Goal: Contribute content: Add original content to the website for others to see

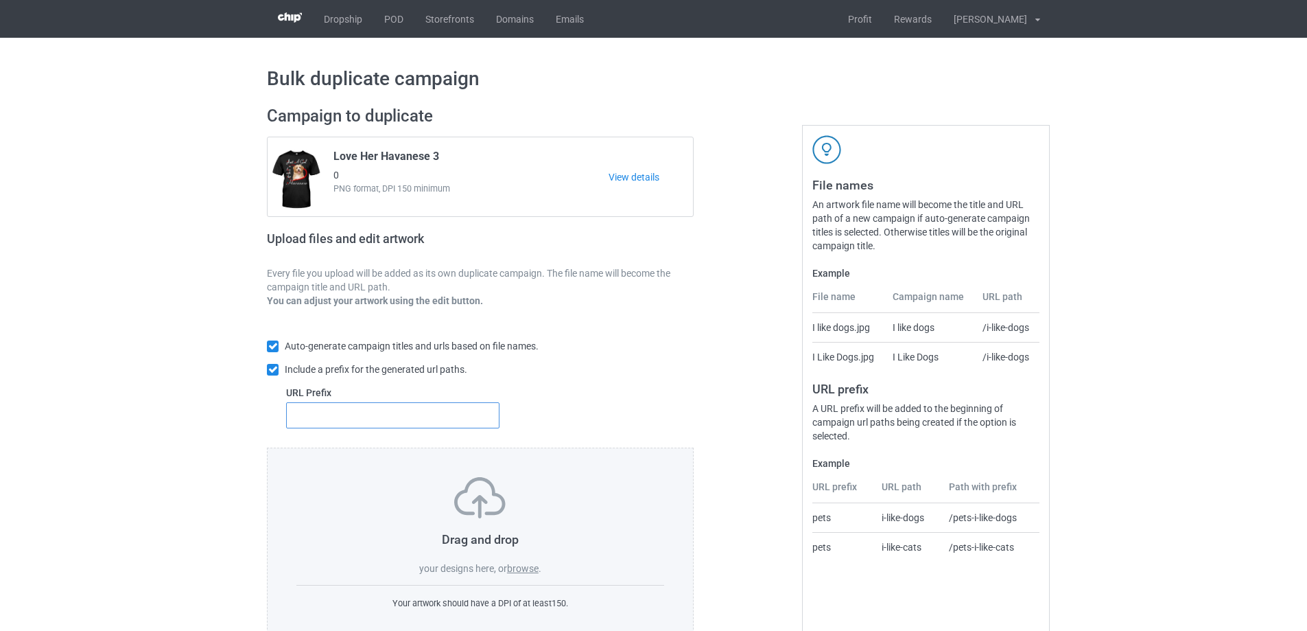
click at [419, 415] on input "text" at bounding box center [392, 415] width 213 height 26
type input "dt-"
click at [528, 563] on label "browse" at bounding box center [523, 568] width 32 height 11
click at [0, 0] on input "browse" at bounding box center [0, 0] width 0 height 0
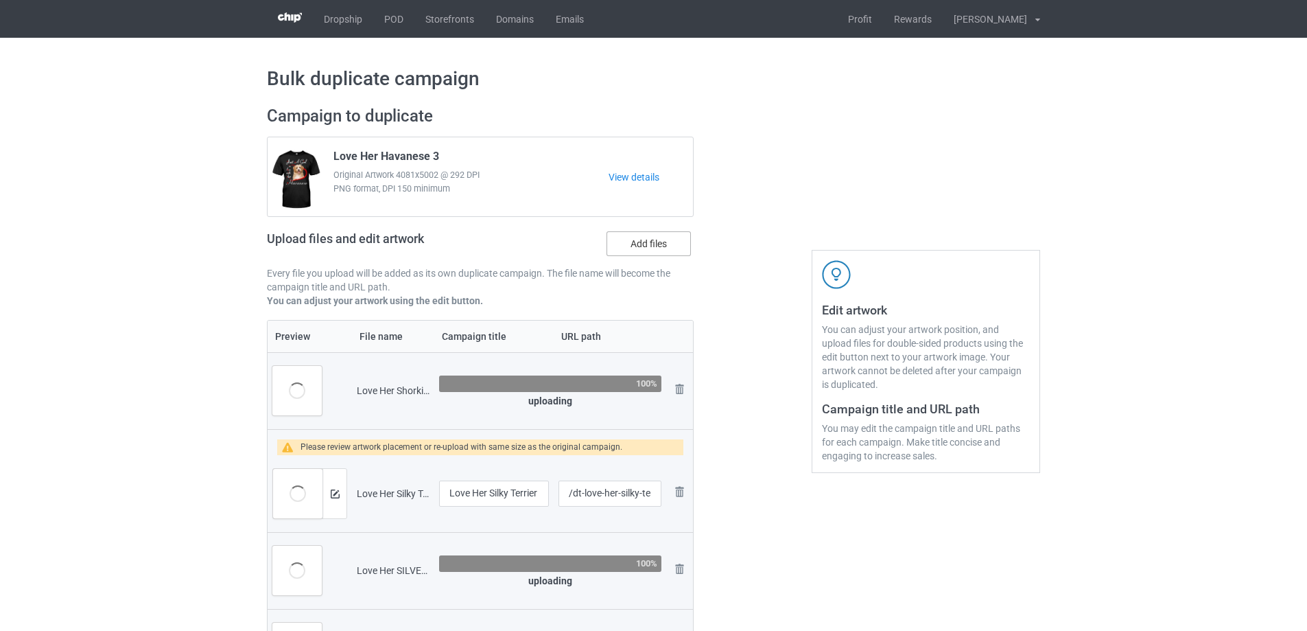
click at [666, 240] on label "Add files" at bounding box center [649, 243] width 84 height 25
click at [0, 0] on input "Add files" at bounding box center [0, 0] width 0 height 0
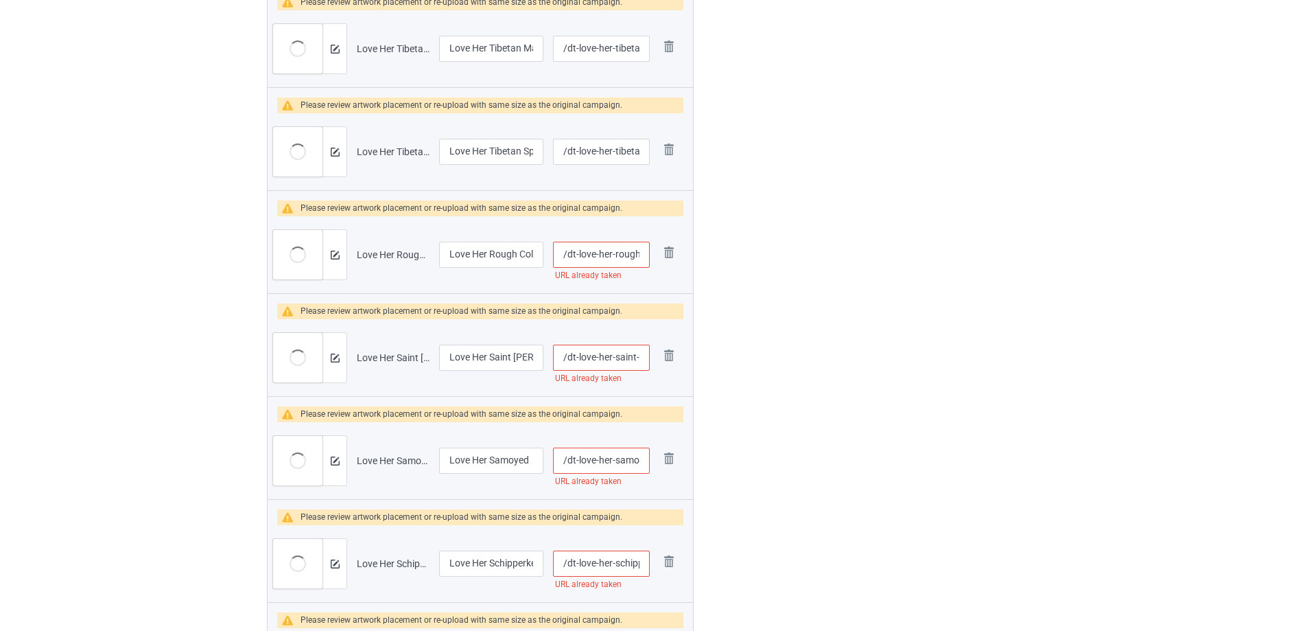
scroll to position [1703, 0]
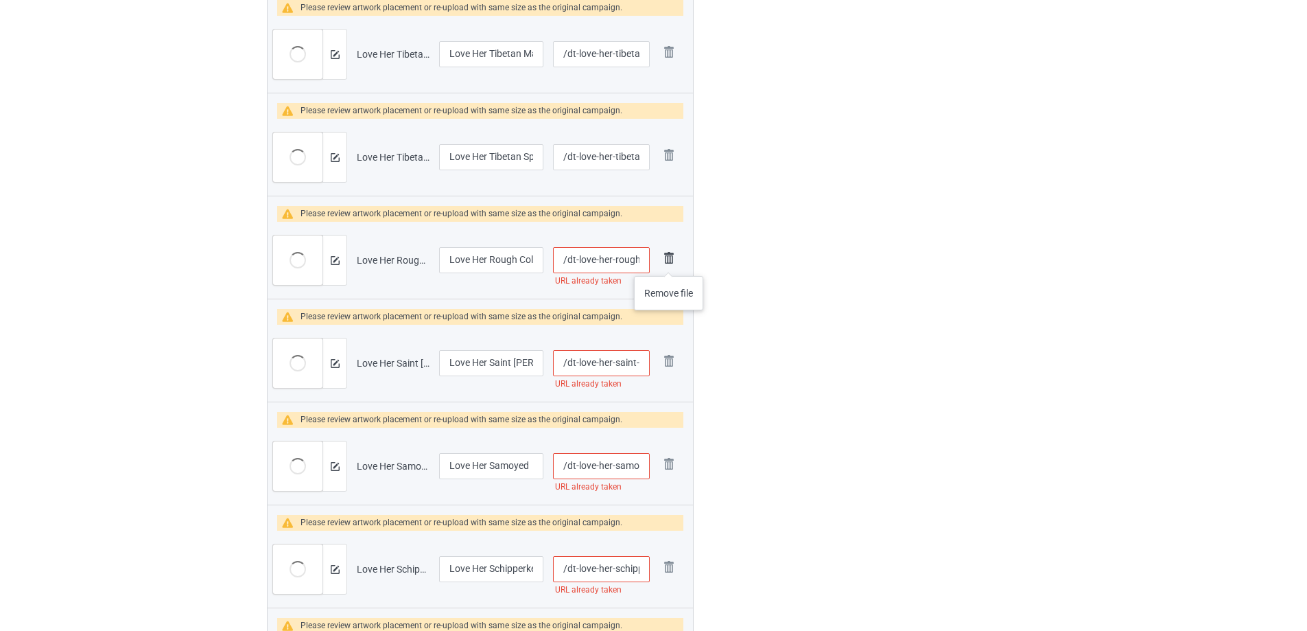
click at [669, 262] on img at bounding box center [669, 257] width 19 height 19
click at [668, 351] on img at bounding box center [669, 360] width 19 height 19
click at [0, 0] on img at bounding box center [0, 0] width 0 height 0
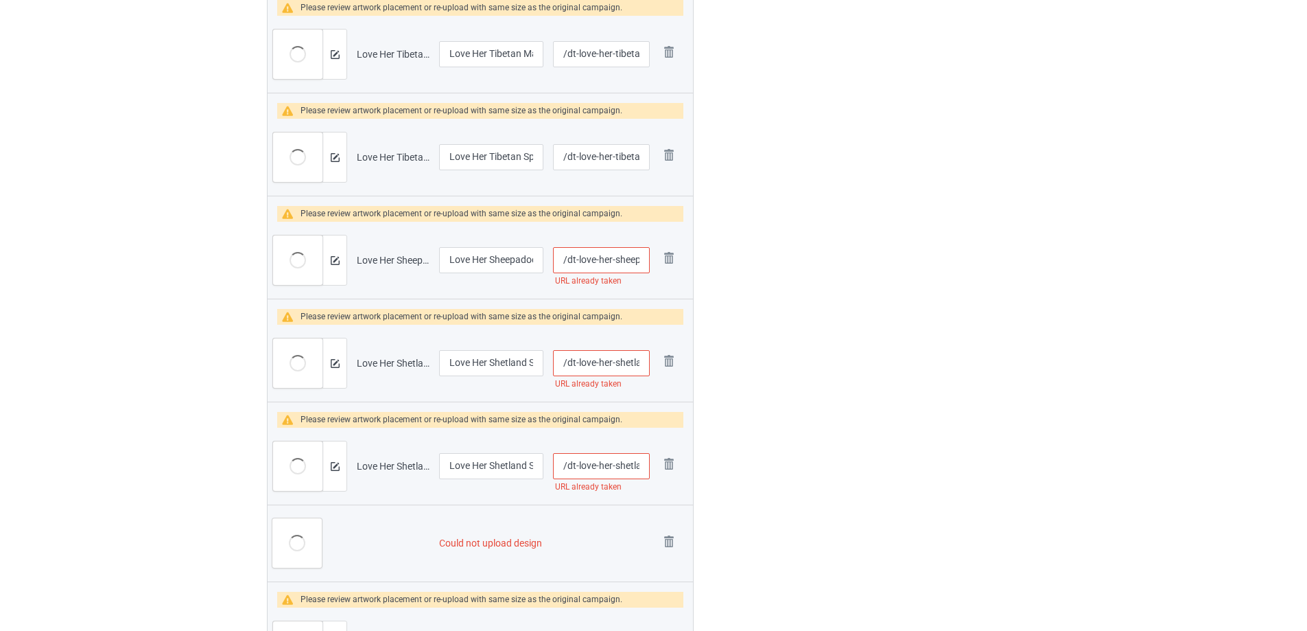
click at [0, 0] on img at bounding box center [0, 0] width 0 height 0
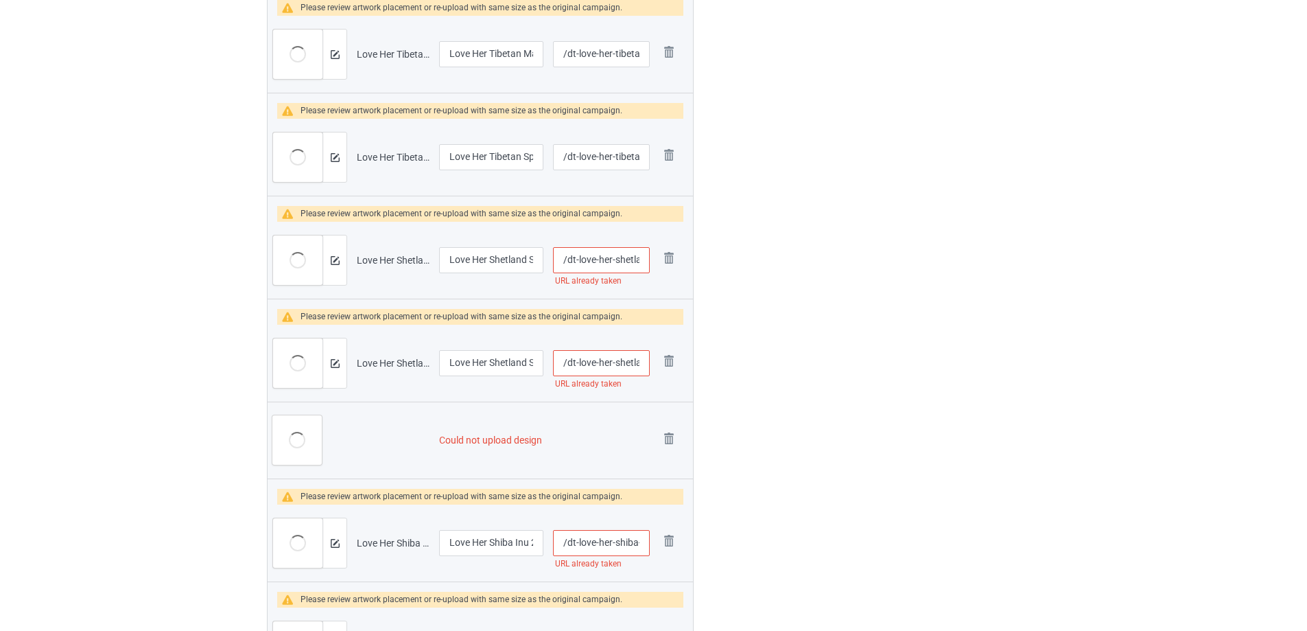
click at [0, 0] on img at bounding box center [0, 0] width 0 height 0
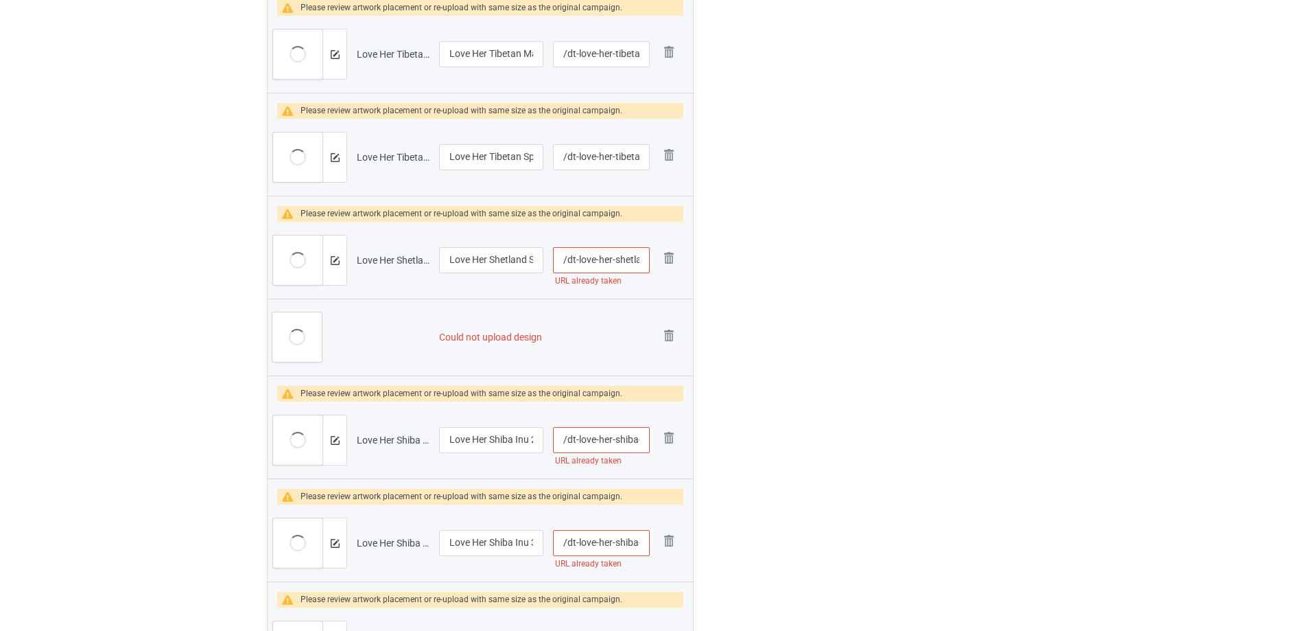
click at [0, 0] on img at bounding box center [0, 0] width 0 height 0
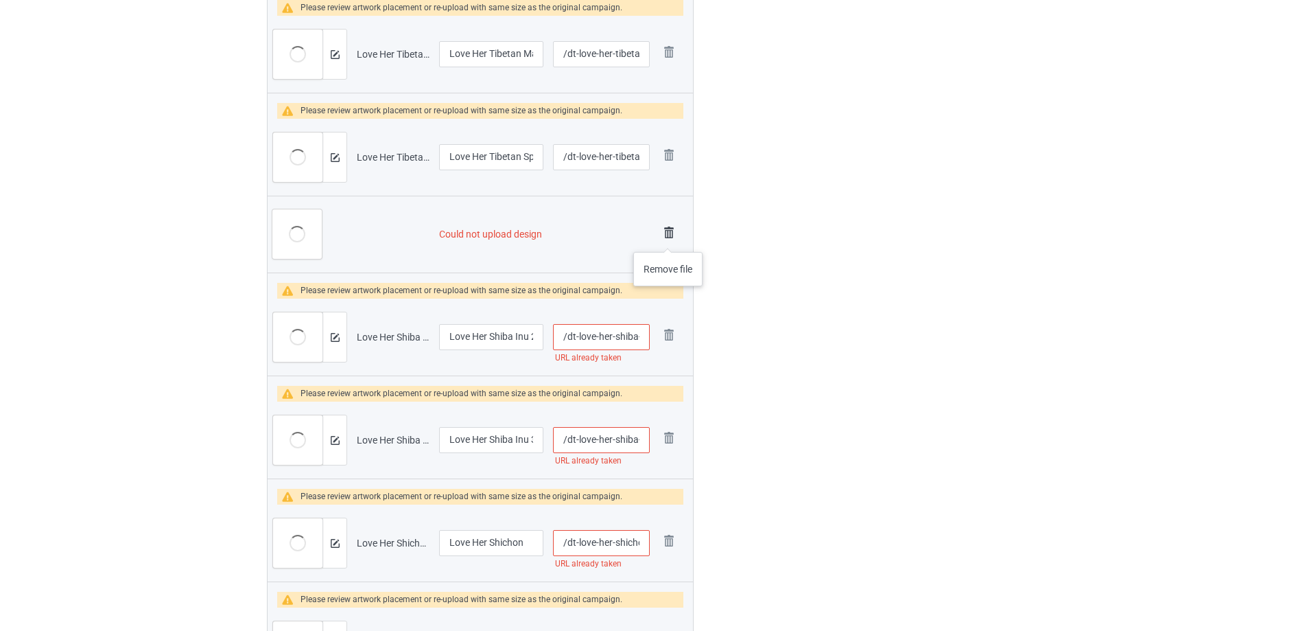
click at [668, 231] on img at bounding box center [669, 232] width 19 height 19
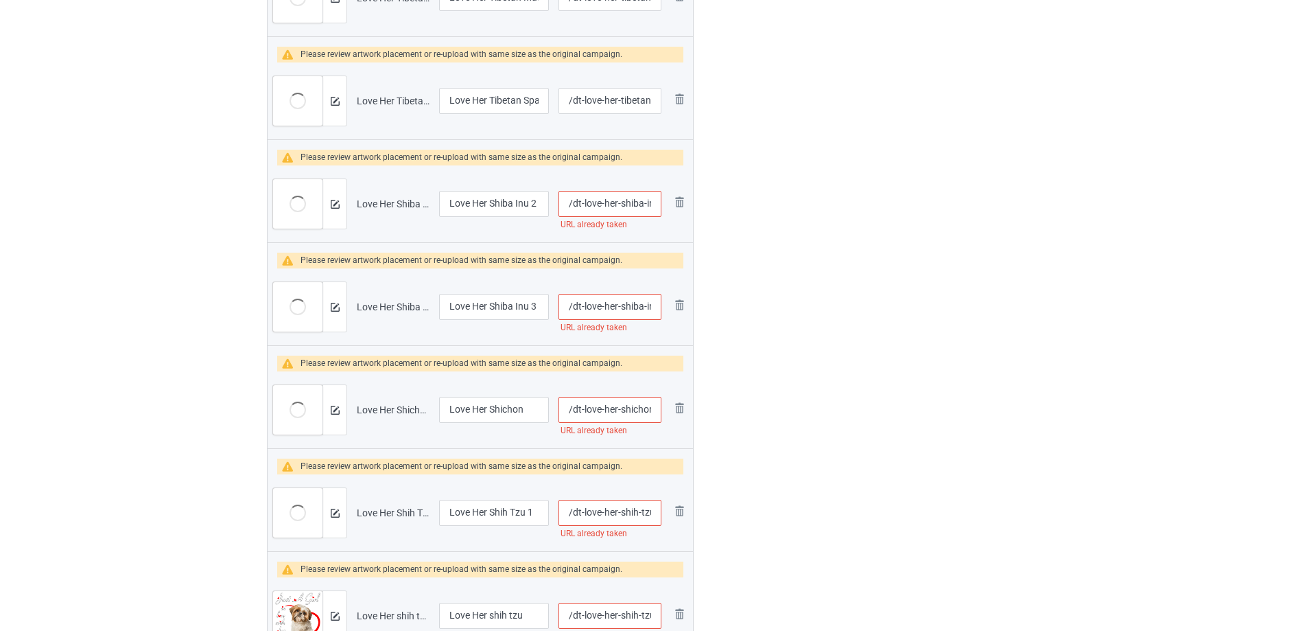
scroll to position [1647, 0]
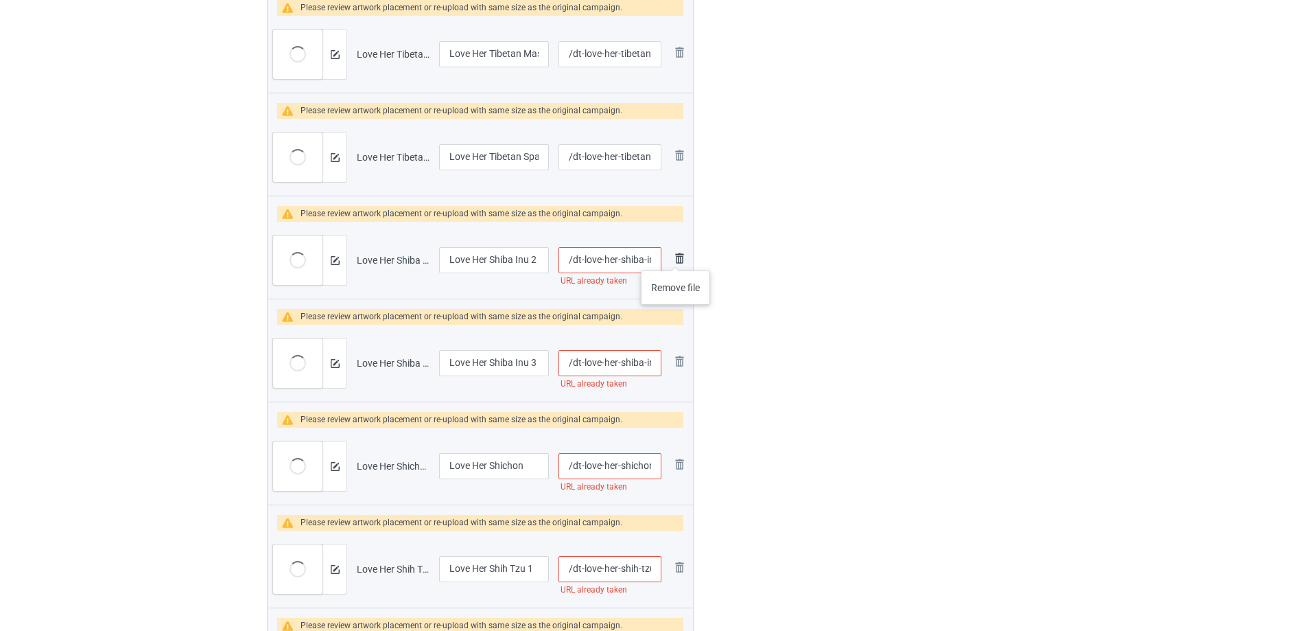
click at [676, 257] on img at bounding box center [679, 258] width 16 height 16
click at [0, 0] on img at bounding box center [0, 0] width 0 height 0
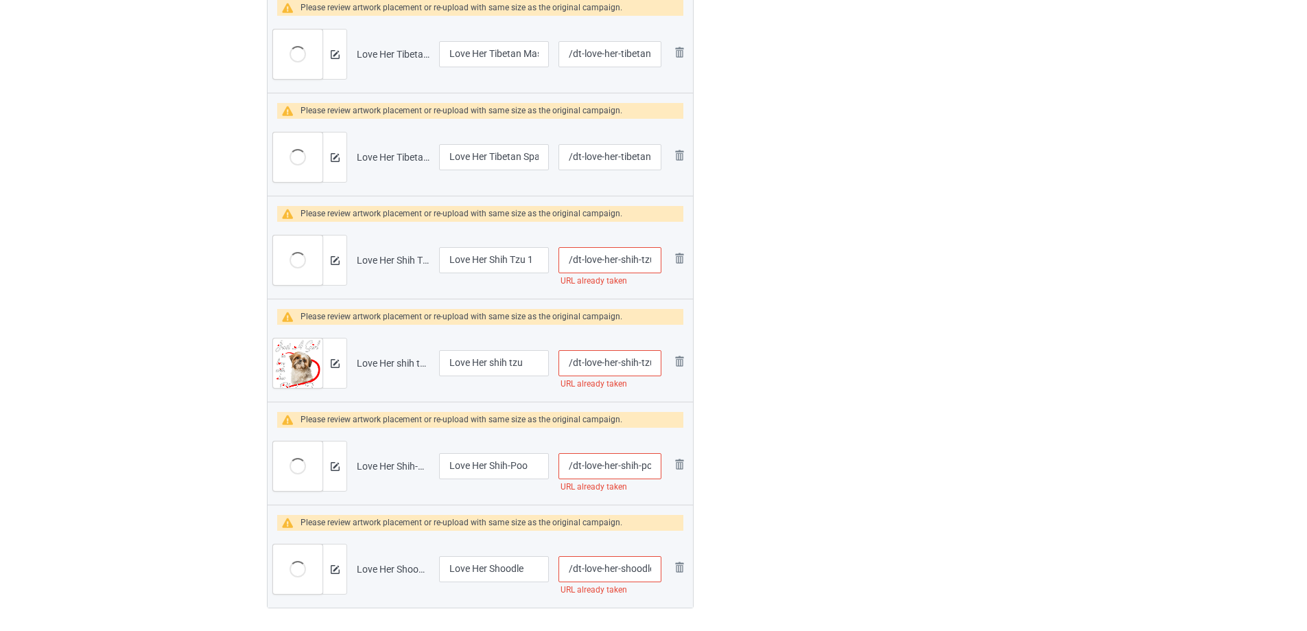
click at [0, 0] on img at bounding box center [0, 0] width 0 height 0
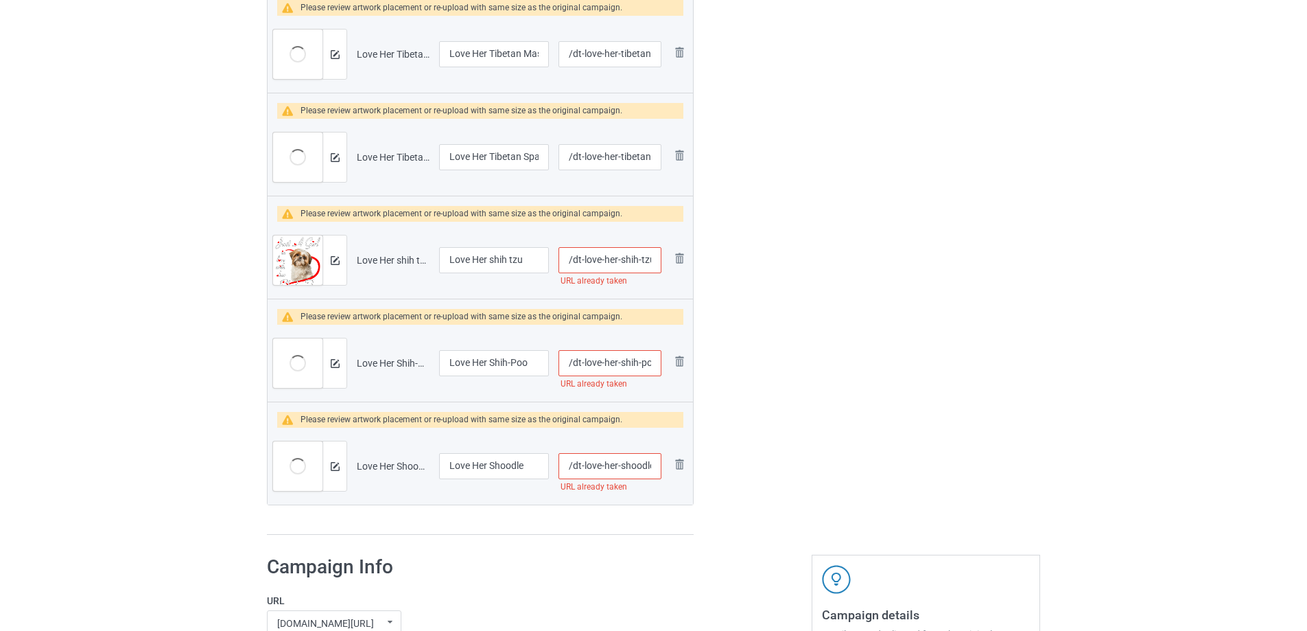
click at [0, 0] on img at bounding box center [0, 0] width 0 height 0
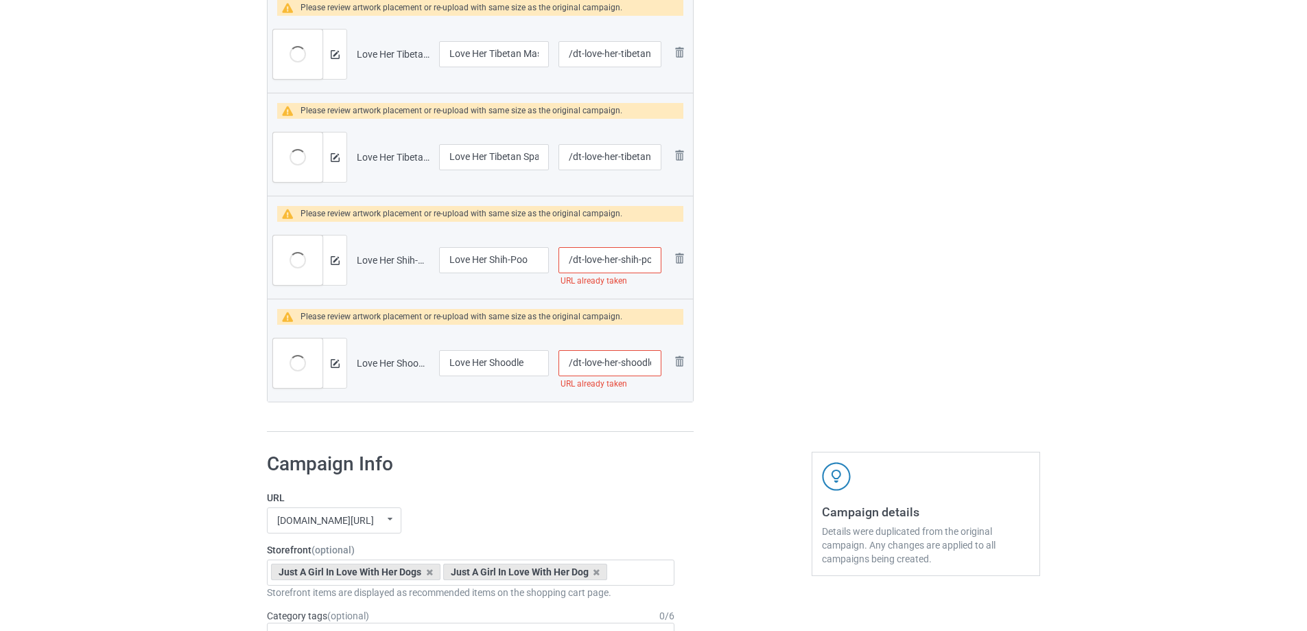
click at [0, 0] on img at bounding box center [0, 0] width 0 height 0
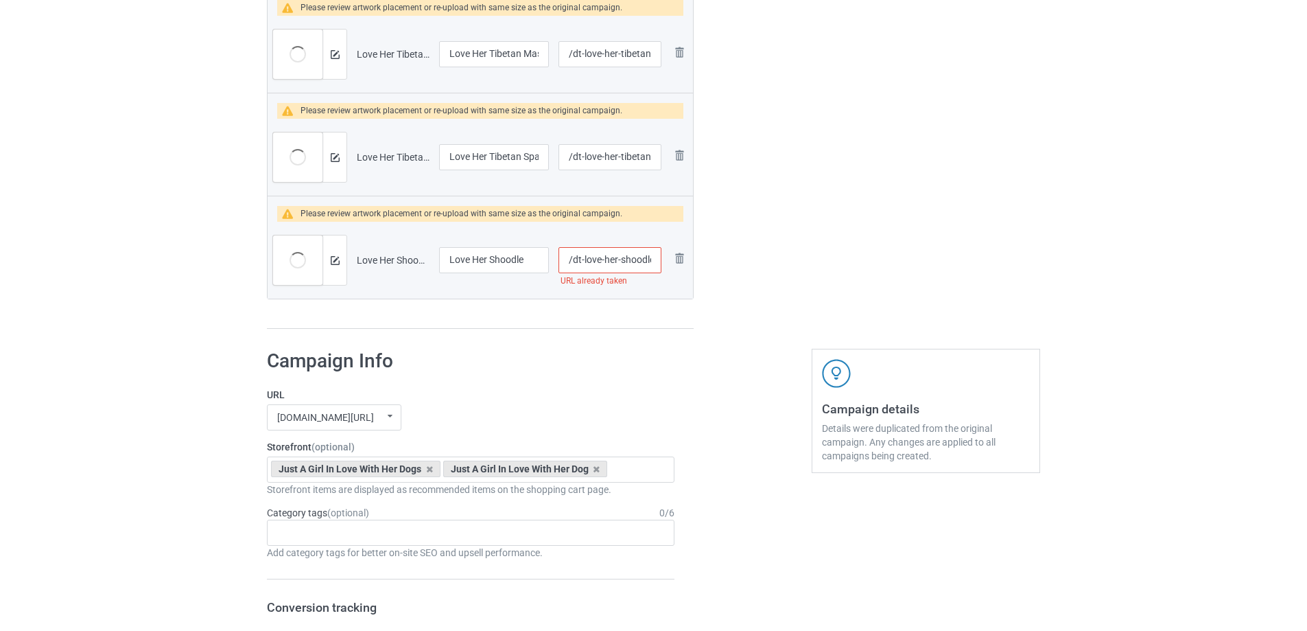
click at [0, 0] on img at bounding box center [0, 0] width 0 height 0
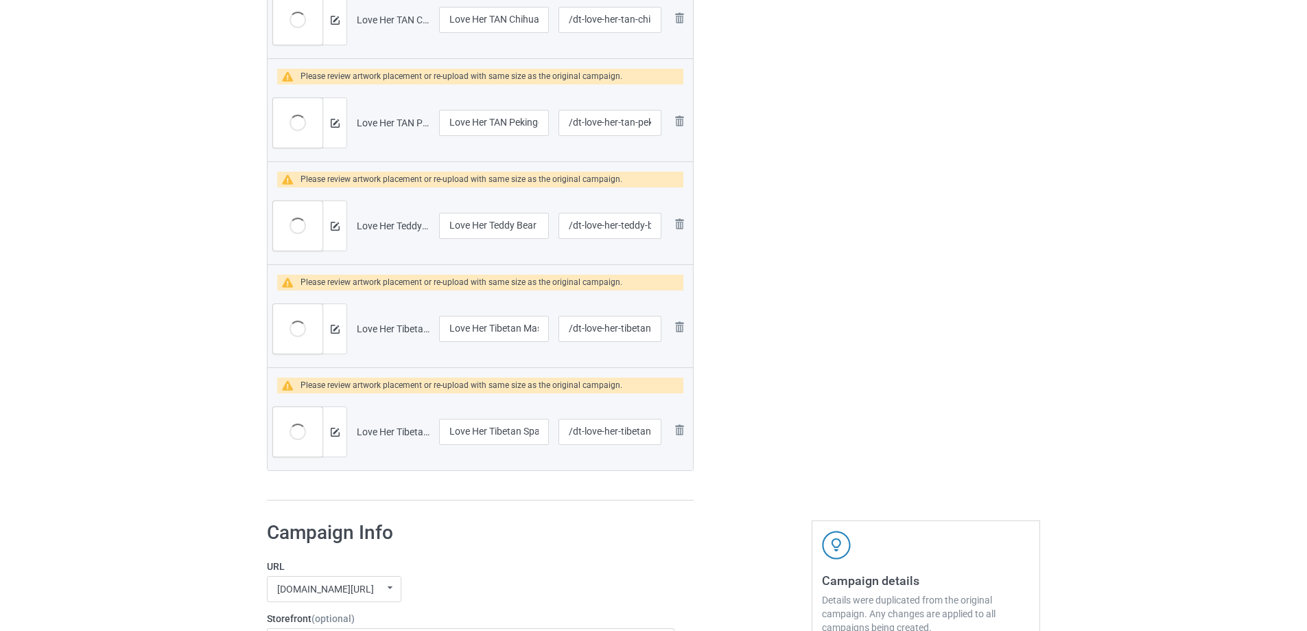
scroll to position [1716, 0]
